Goal: Task Accomplishment & Management: Complete application form

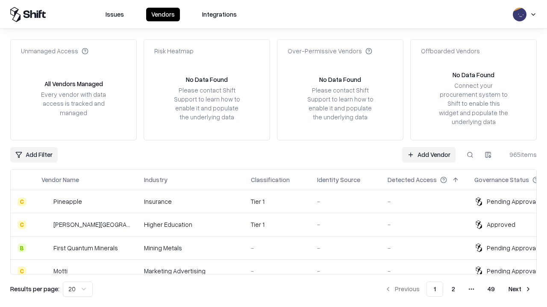
click at [428, 155] on link "Add Vendor" at bounding box center [428, 154] width 53 height 15
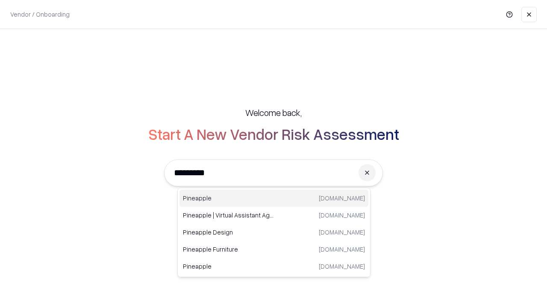
click at [274, 199] on div "Pineapple [DOMAIN_NAME]" at bounding box center [273, 198] width 189 height 17
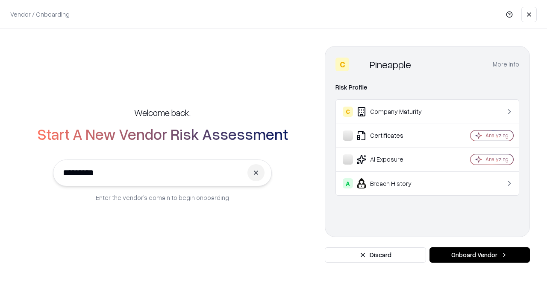
type input "*********"
click at [479, 255] on button "Onboard Vendor" at bounding box center [479, 255] width 100 height 15
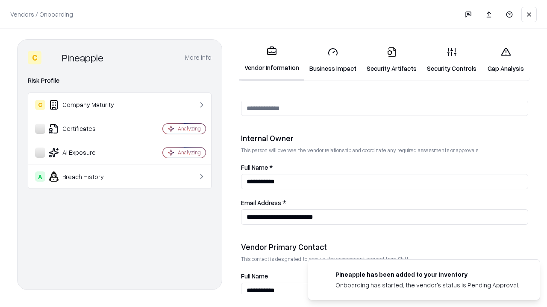
scroll to position [442, 0]
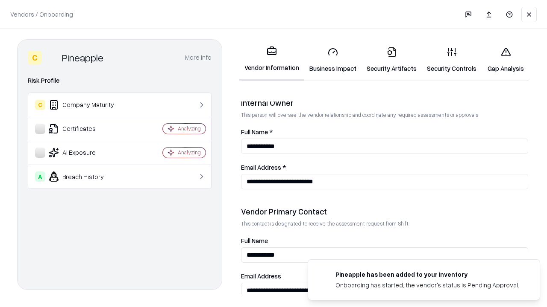
click at [333, 60] on link "Business Impact" at bounding box center [332, 60] width 57 height 40
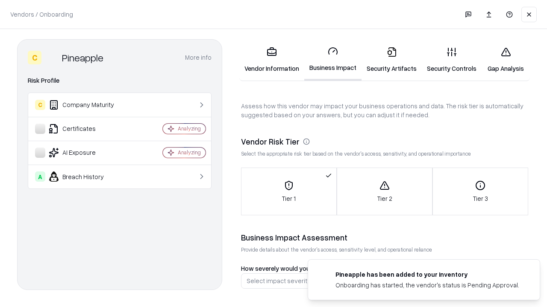
click at [505, 60] on link "Gap Analysis" at bounding box center [505, 60] width 48 height 40
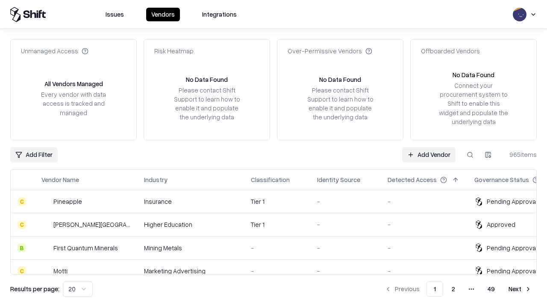
click at [428, 155] on link "Add Vendor" at bounding box center [428, 154] width 53 height 15
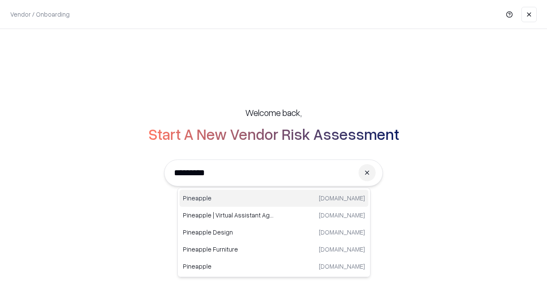
click at [274, 199] on div "Pineapple [DOMAIN_NAME]" at bounding box center [273, 198] width 189 height 17
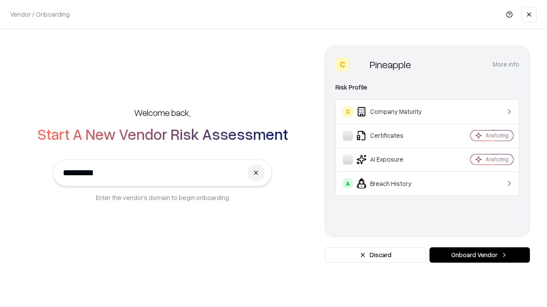
type input "*********"
click at [479, 255] on button "Onboard Vendor" at bounding box center [479, 255] width 100 height 15
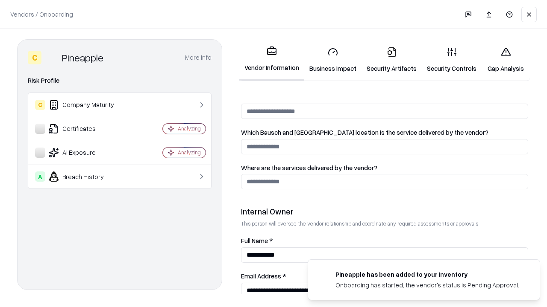
scroll to position [442, 0]
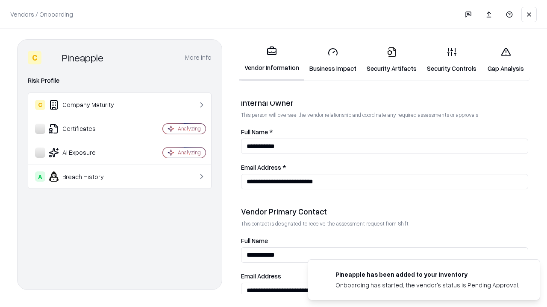
click at [505, 60] on link "Gap Analysis" at bounding box center [505, 60] width 48 height 40
